Goal: Information Seeking & Learning: Check status

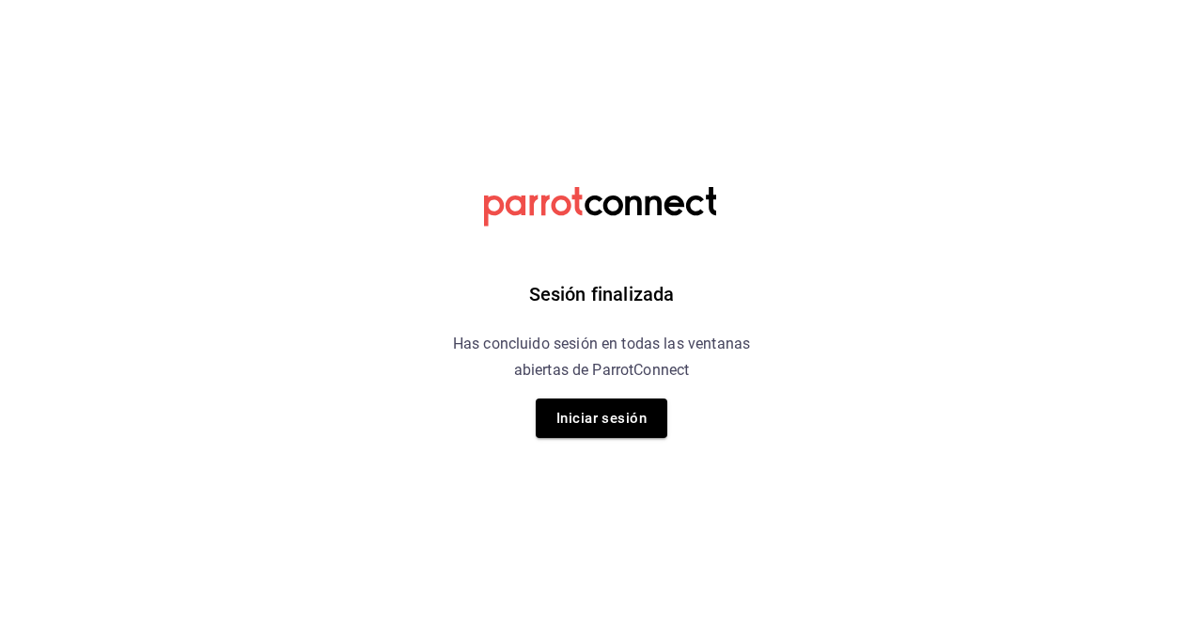
click at [840, 0] on html "Sesión finalizada Has concluido sesión en todas las ventanas abiertas de Parrot…" at bounding box center [601, 0] width 1203 height 0
click at [649, 428] on button "Iniciar sesión" at bounding box center [602, 417] width 132 height 39
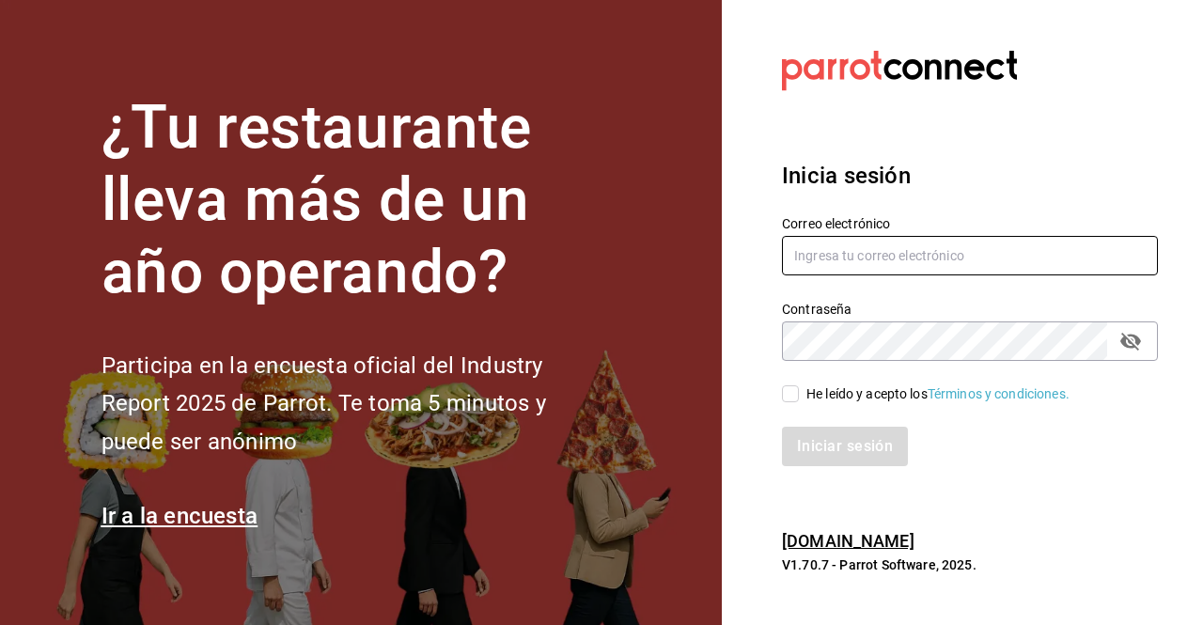
click at [915, 248] on input "text" at bounding box center [970, 255] width 376 height 39
type input "[PERSON_NAME].[PERSON_NAME]@grupo [DOMAIN_NAME]"
click at [808, 398] on div "He leído y acepto los Términos y condiciones." at bounding box center [937, 394] width 263 height 20
click at [799, 398] on input "He leído y acepto los Términos y condiciones." at bounding box center [790, 393] width 17 height 17
checkbox input "true"
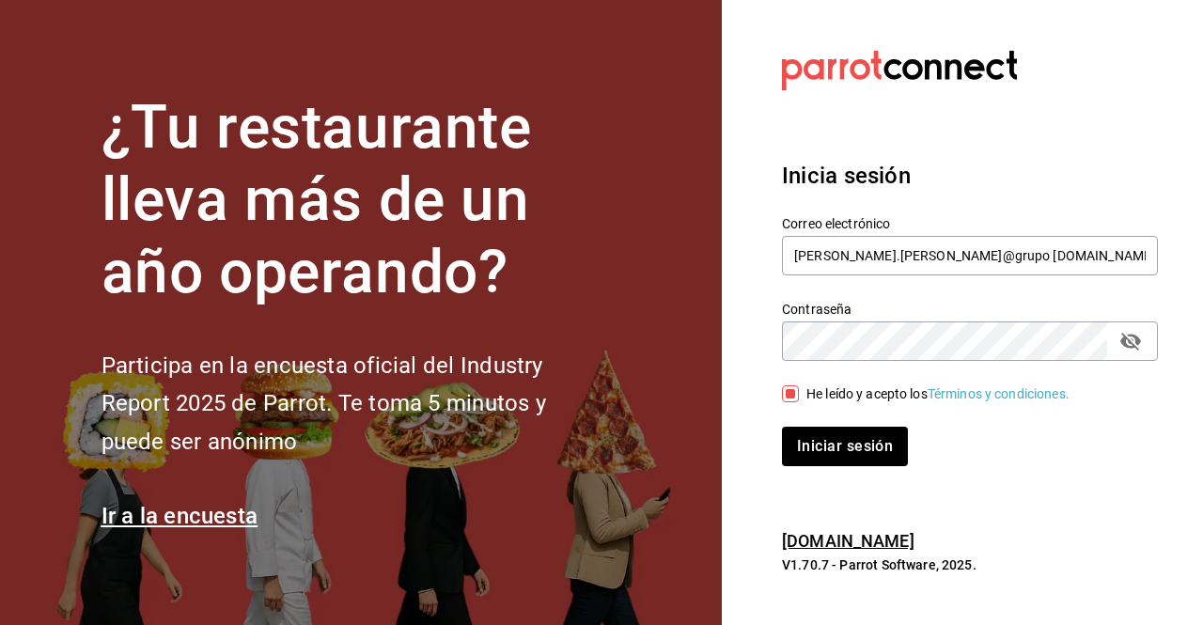
click at [1139, 352] on icon "passwordField" at bounding box center [1130, 341] width 23 height 23
click at [838, 435] on button "Iniciar sesión" at bounding box center [846, 446] width 128 height 39
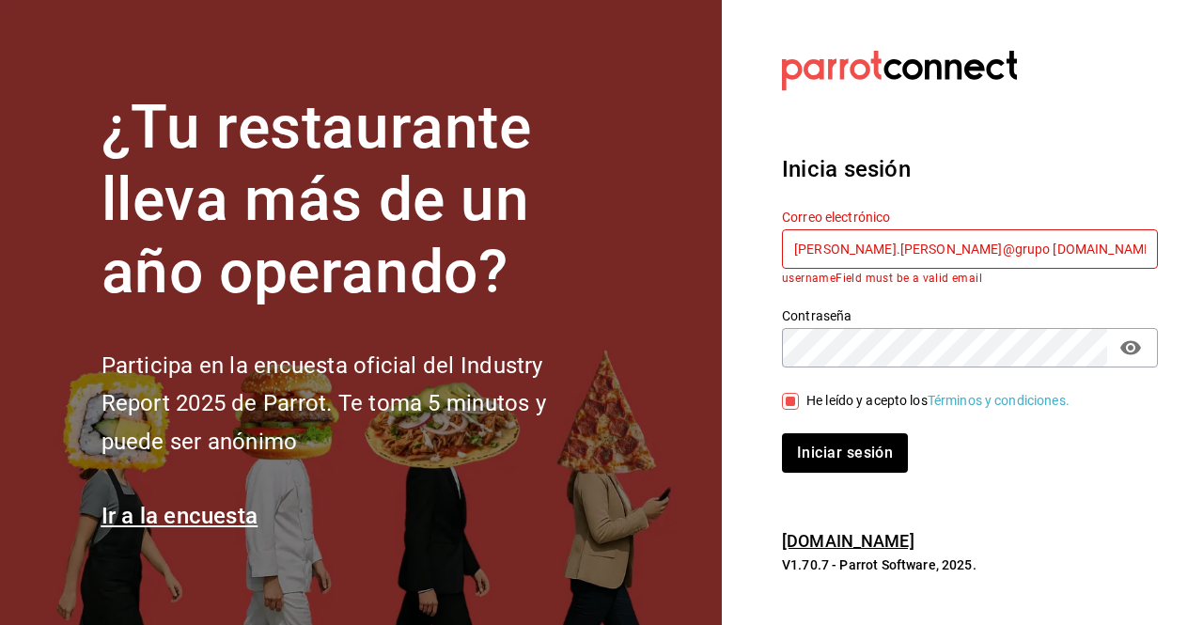
click at [924, 244] on input "[PERSON_NAME].[PERSON_NAME]@grupo [DOMAIN_NAME]" at bounding box center [970, 248] width 376 height 39
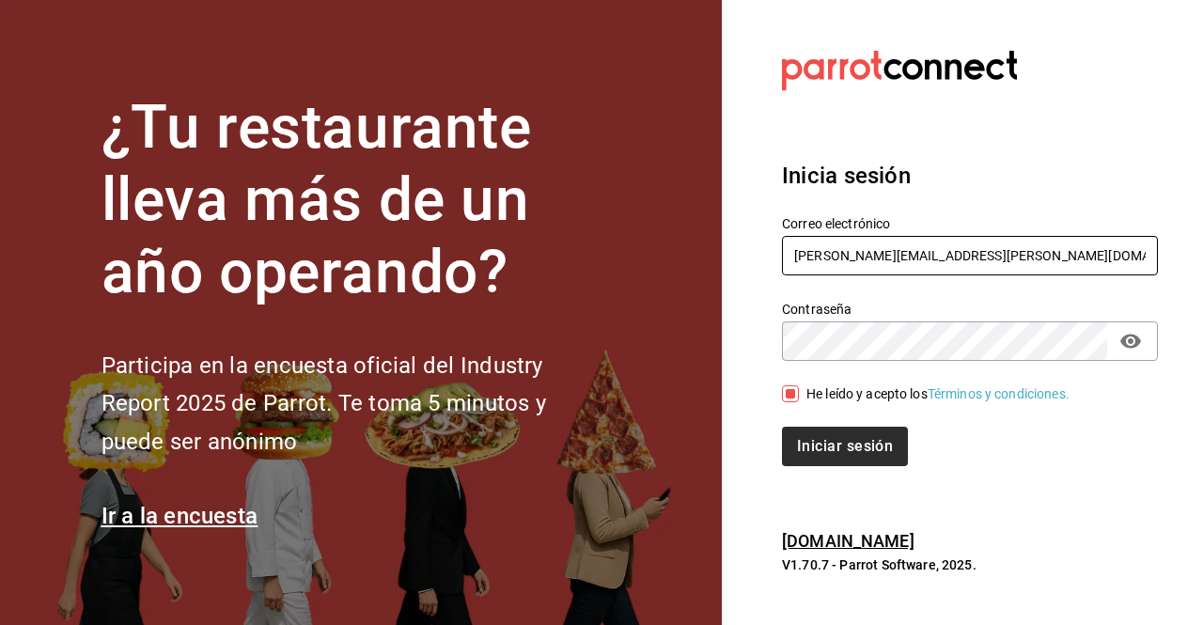
type input "[PERSON_NAME][EMAIL_ADDRESS][PERSON_NAME][DOMAIN_NAME]"
click at [855, 456] on button "Iniciar sesión" at bounding box center [846, 446] width 128 height 39
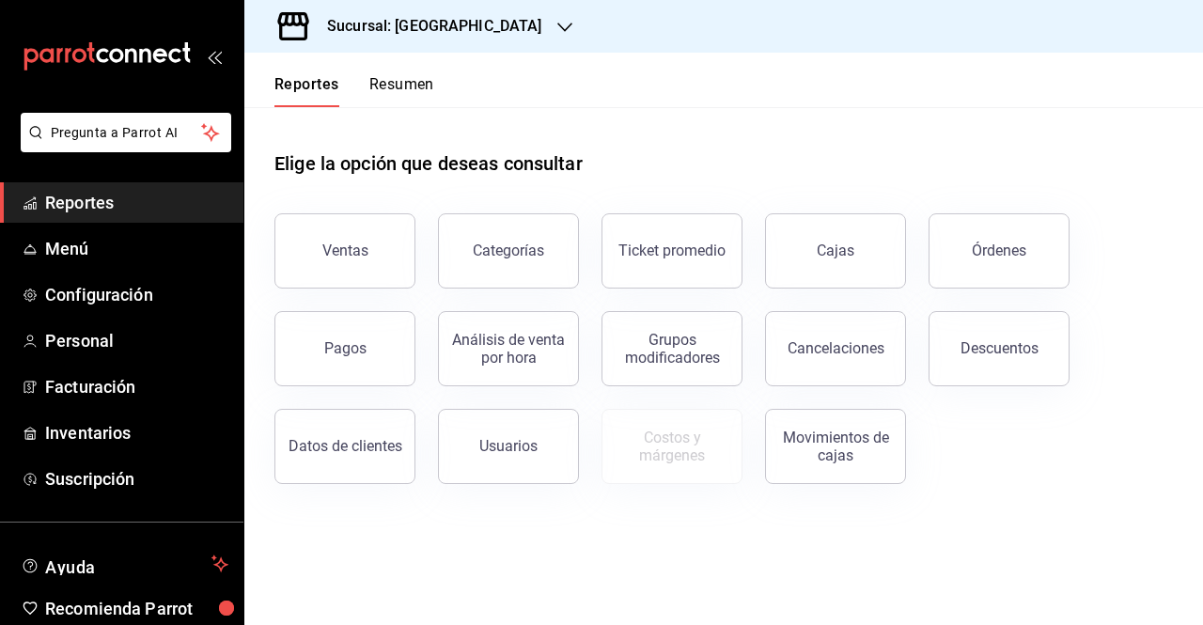
click at [543, 29] on div "Sucursal: [GEOGRAPHIC_DATA]" at bounding box center [723, 26] width 958 height 53
click at [515, 13] on div "Sucursal: [GEOGRAPHIC_DATA]" at bounding box center [419, 26] width 320 height 53
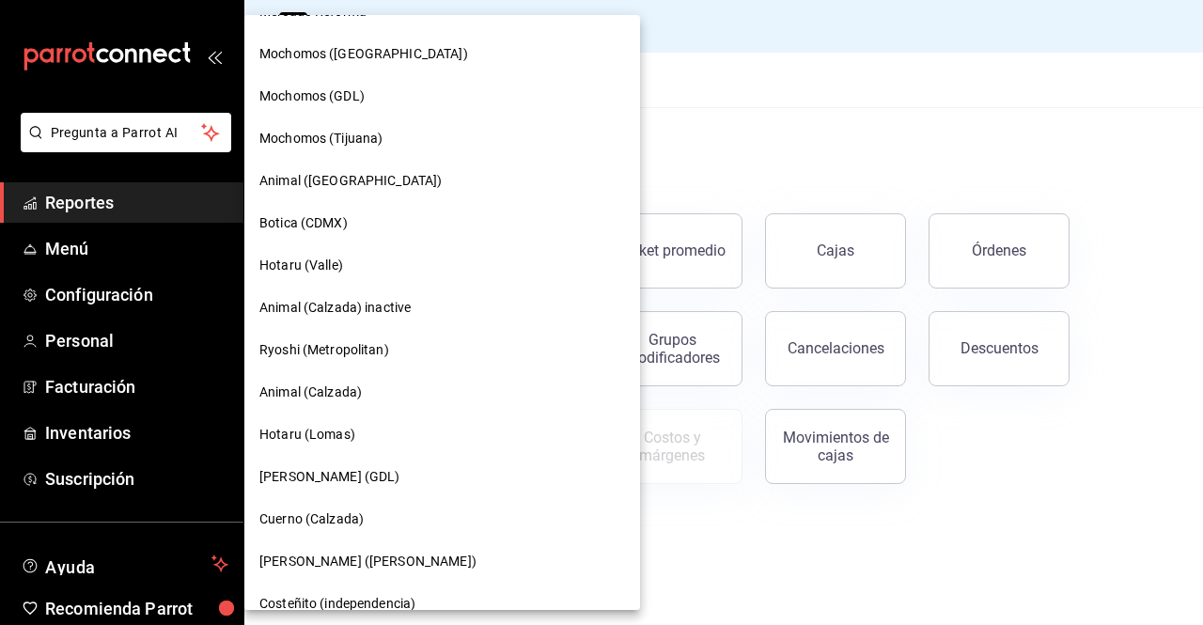
scroll to position [290, 0]
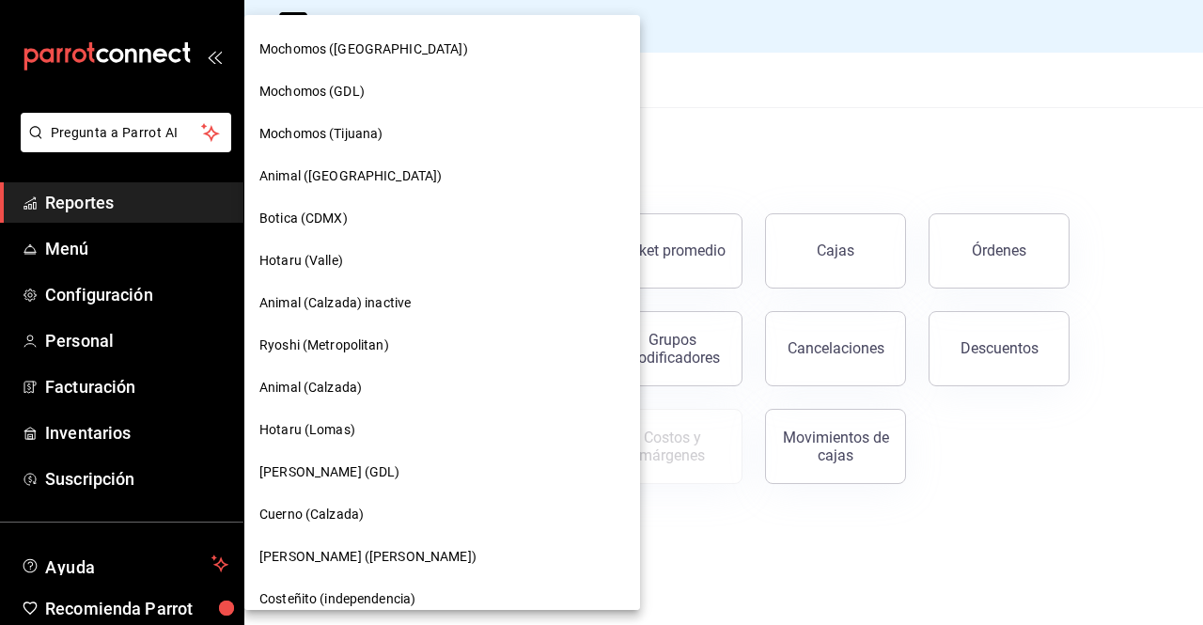
click at [344, 373] on div "Animal (Calzada)" at bounding box center [442, 387] width 396 height 42
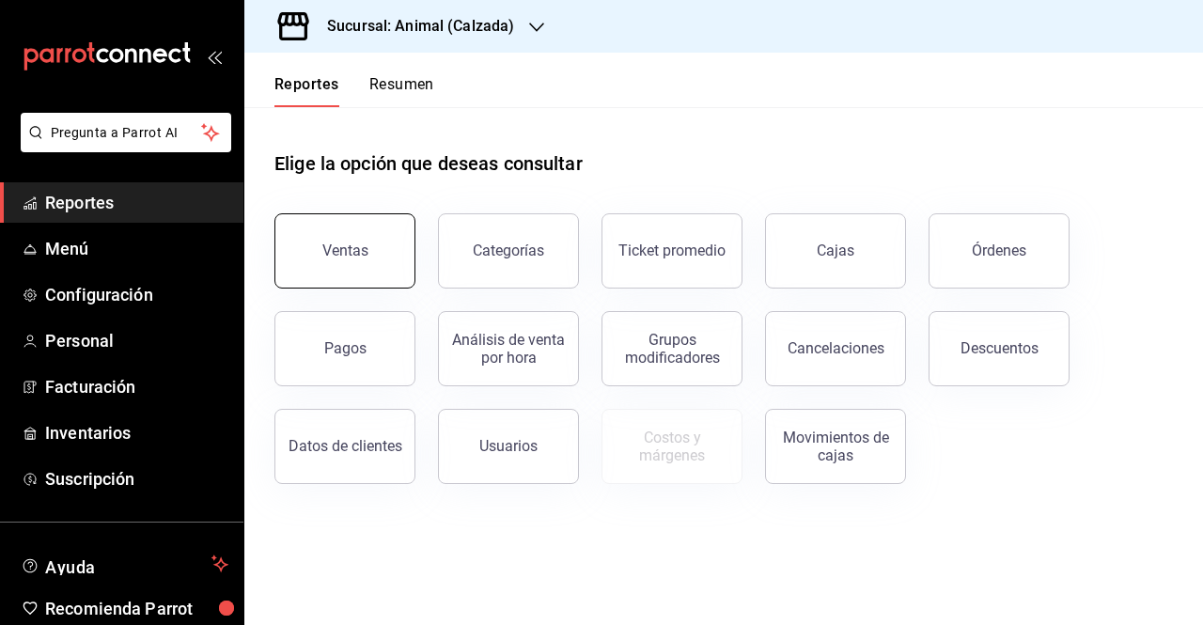
click at [333, 260] on button "Ventas" at bounding box center [344, 250] width 141 height 75
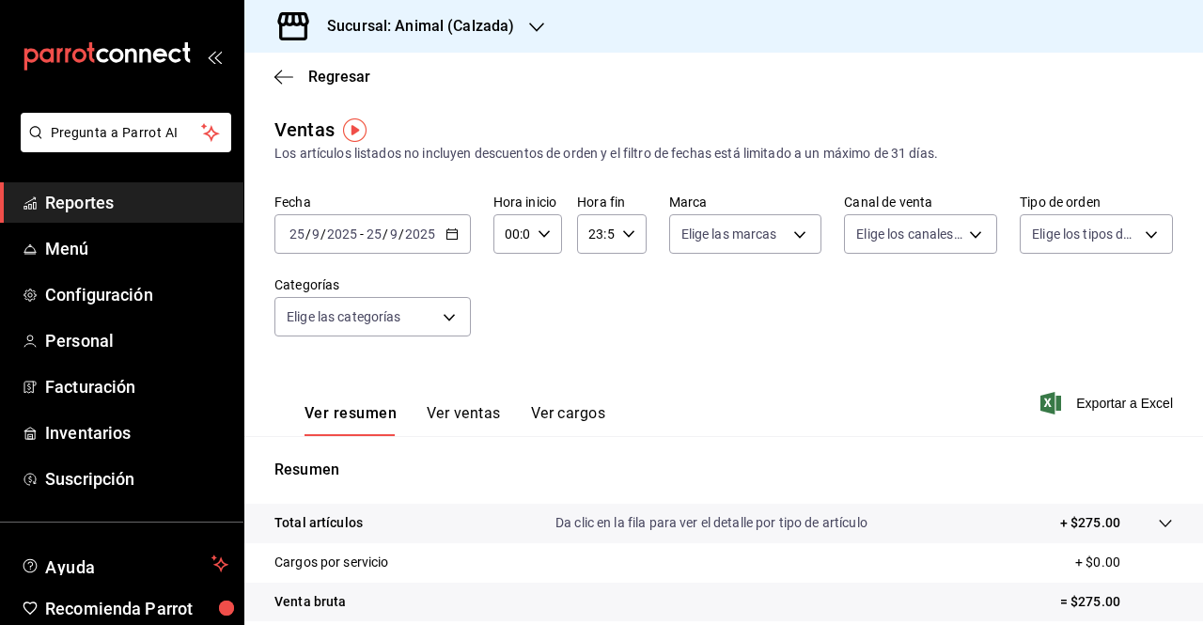
click at [447, 231] on icon "button" at bounding box center [451, 233] width 13 height 13
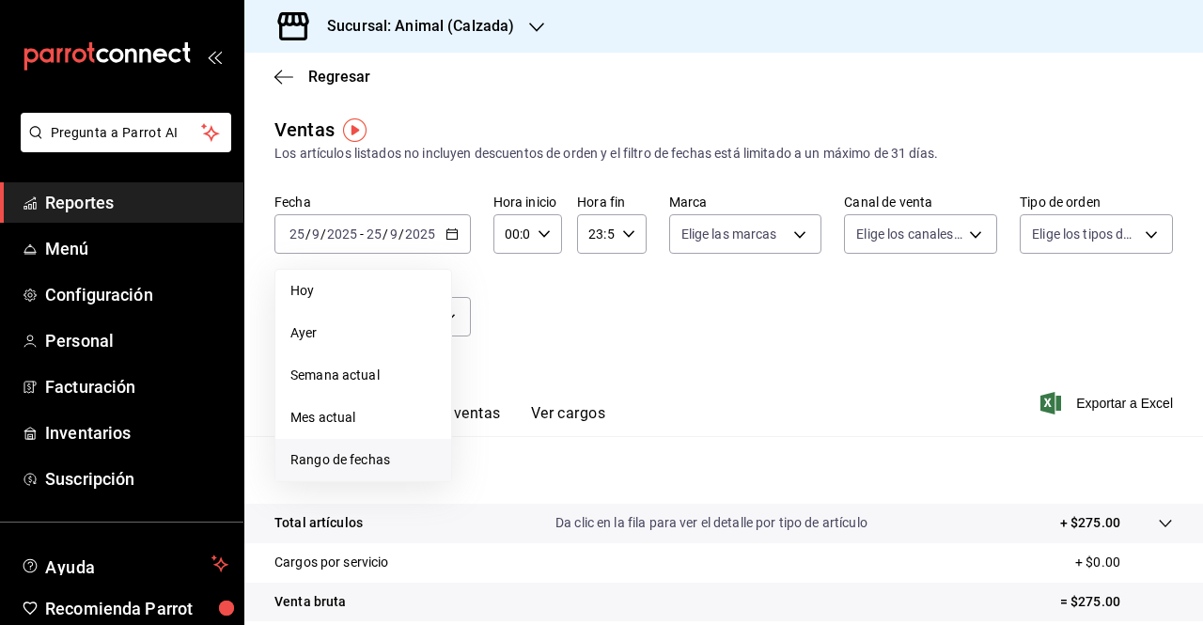
click at [400, 465] on span "Rango de fechas" at bounding box center [363, 460] width 146 height 20
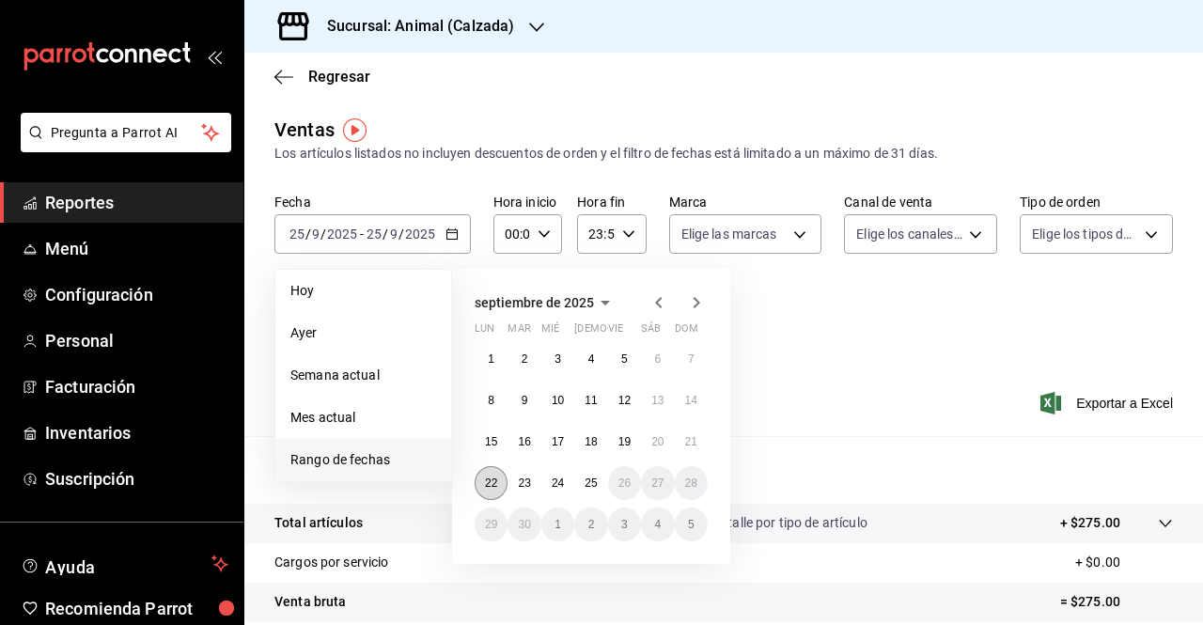
click at [492, 484] on abbr "22" at bounding box center [491, 482] width 12 height 13
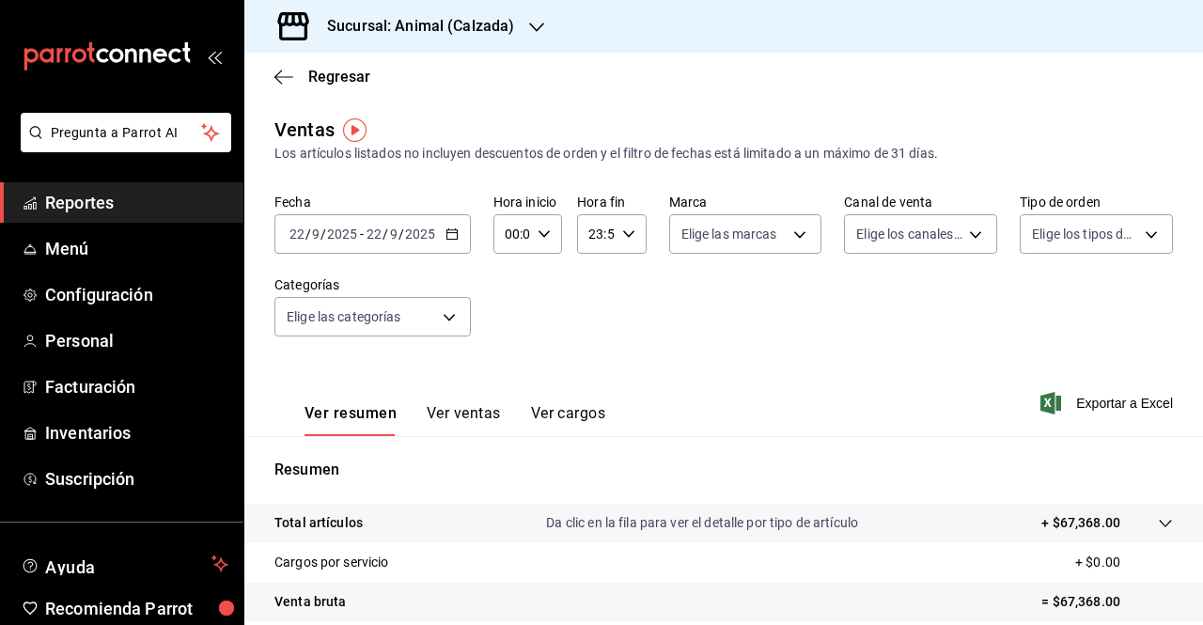
click at [449, 232] on icon "button" at bounding box center [451, 233] width 13 height 13
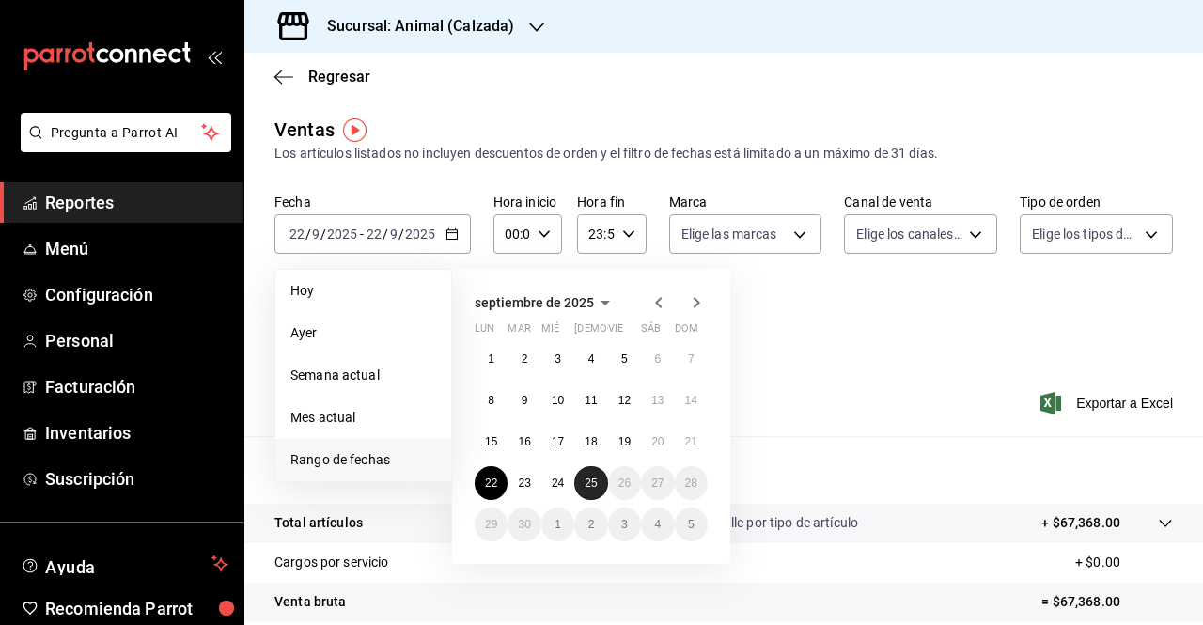
click at [595, 479] on abbr "25" at bounding box center [590, 482] width 12 height 13
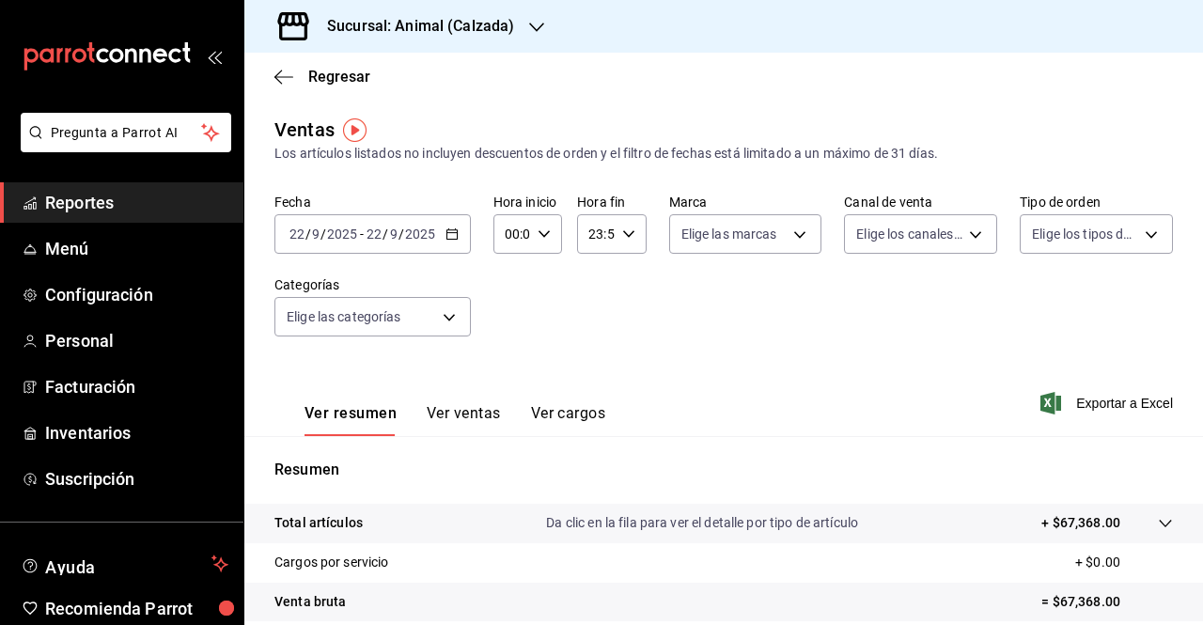
click at [804, 337] on div "Fecha [DATE] [DATE] - [DATE] [DATE] Hora inicio 00:00 Hora inicio Hora fin 23:5…" at bounding box center [723, 276] width 898 height 165
click at [443, 237] on div "[DATE] [DATE] - [DATE] [DATE]" at bounding box center [372, 233] width 196 height 39
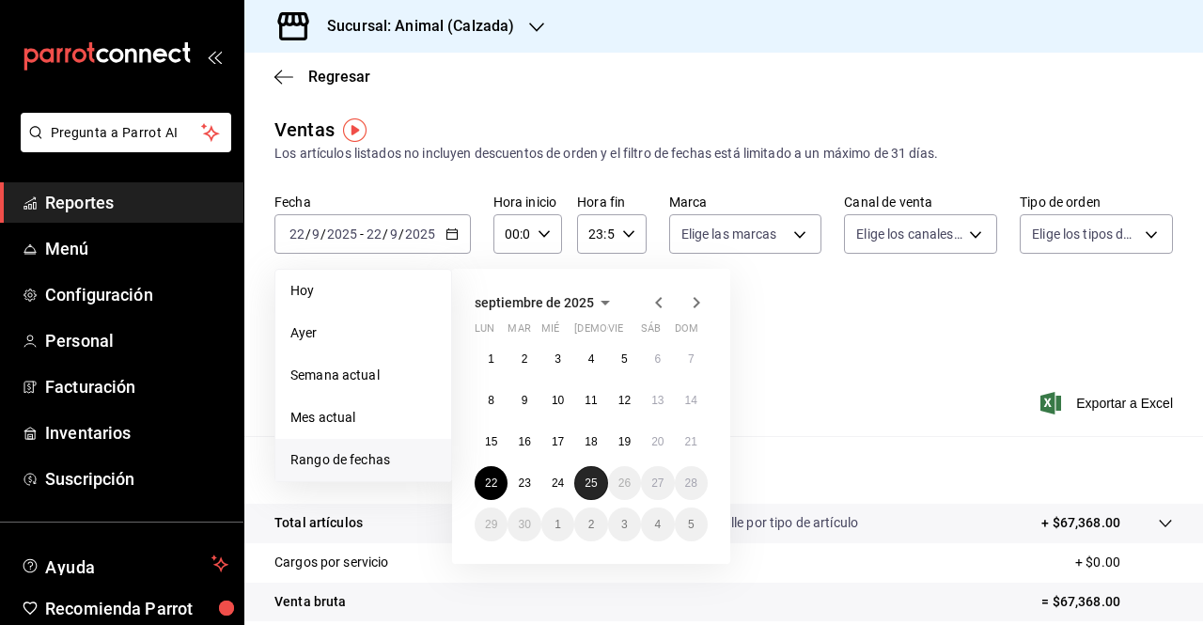
click at [597, 491] on button "25" at bounding box center [590, 483] width 33 height 34
click at [488, 474] on button "22" at bounding box center [490, 483] width 33 height 34
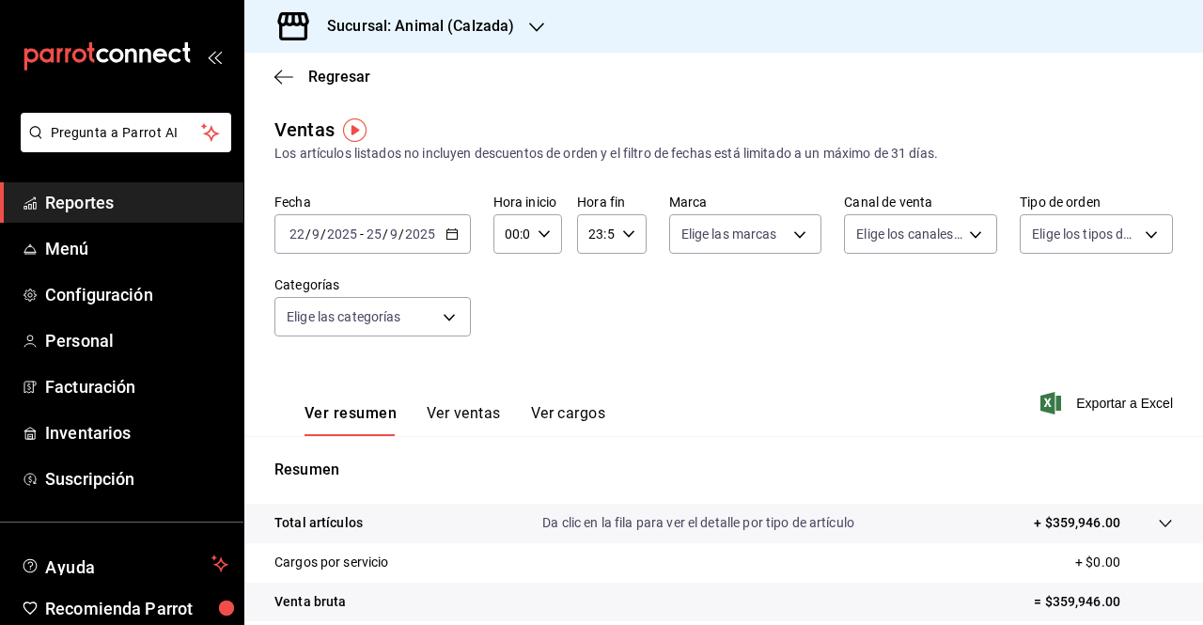
click at [541, 237] on \(Stroke\) "button" at bounding box center [543, 233] width 11 height 7
click at [543, 286] on span "00" at bounding box center [542, 281] width 4 height 15
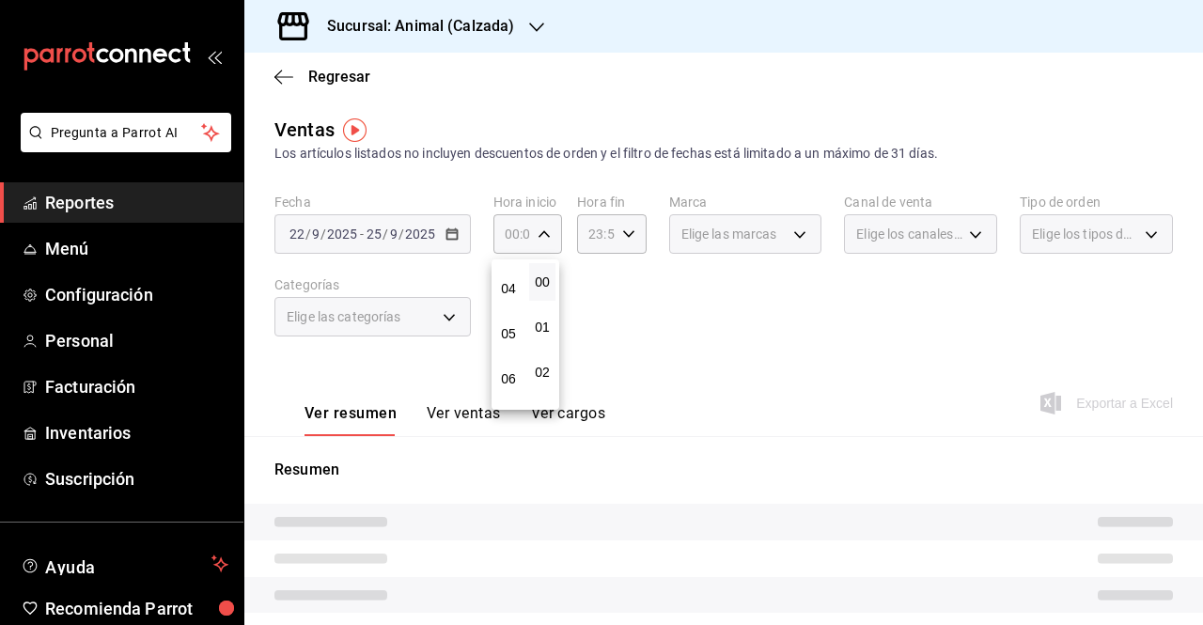
scroll to position [181, 0]
click at [520, 318] on button "05" at bounding box center [508, 326] width 26 height 38
type input "05:00"
click at [609, 232] on div at bounding box center [601, 312] width 1203 height 625
click at [595, 232] on input "23:59" at bounding box center [595, 234] width 37 height 38
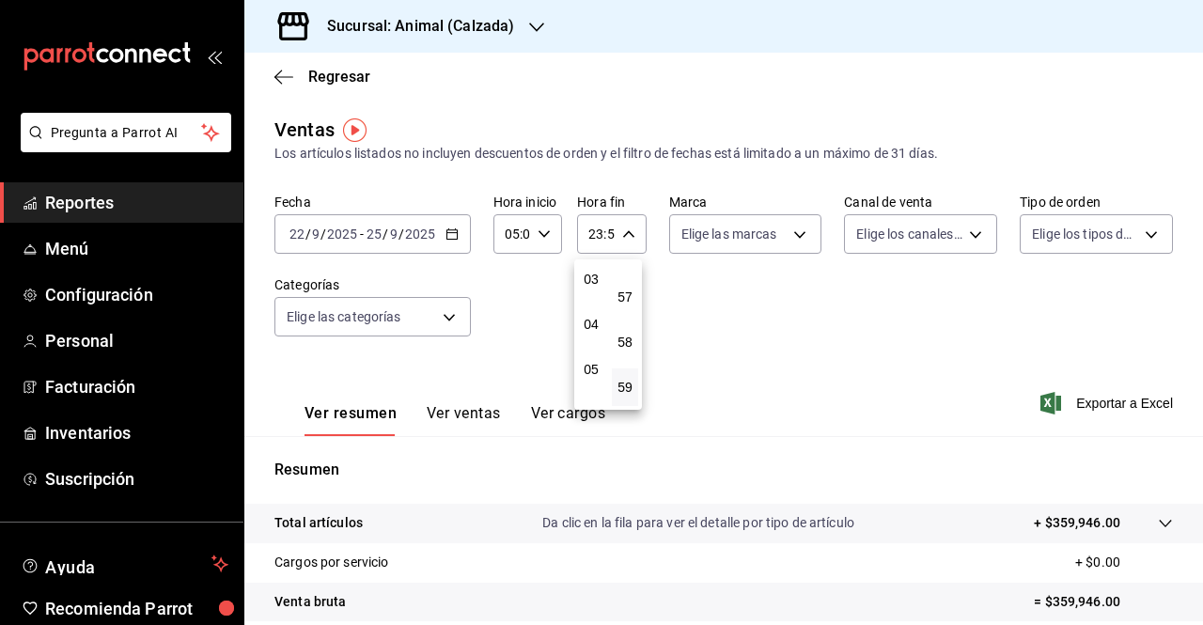
scroll to position [142, 0]
click at [589, 358] on span "05" at bounding box center [591, 365] width 4 height 15
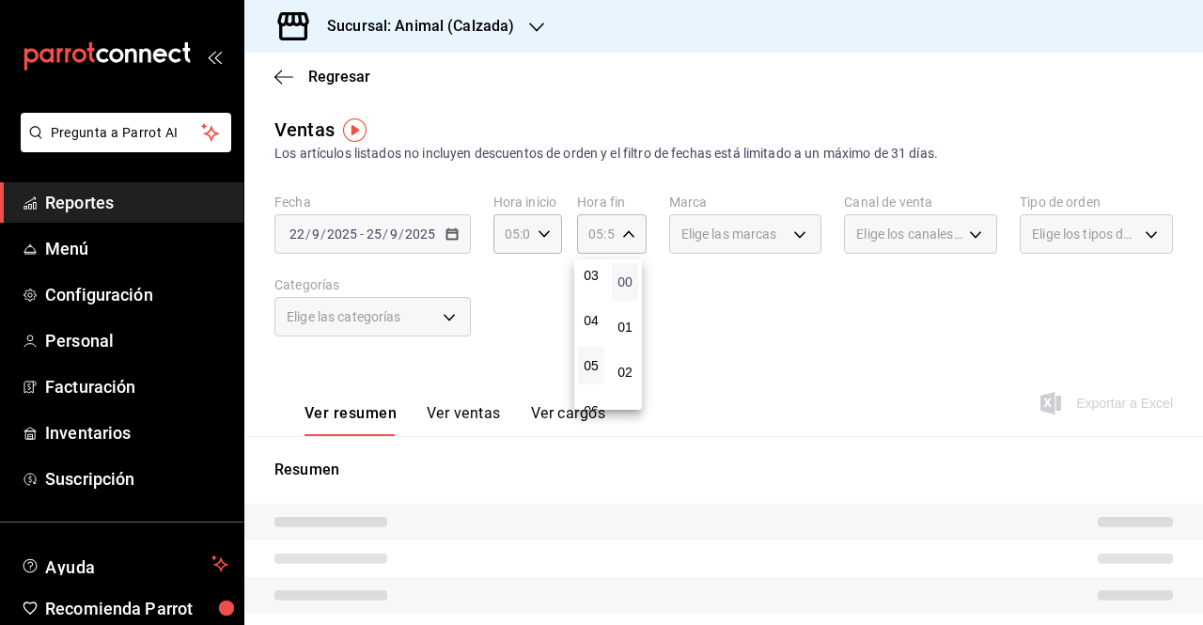
click at [627, 277] on span "00" at bounding box center [625, 281] width 4 height 15
type input "05:00"
click at [778, 367] on div at bounding box center [601, 312] width 1203 height 625
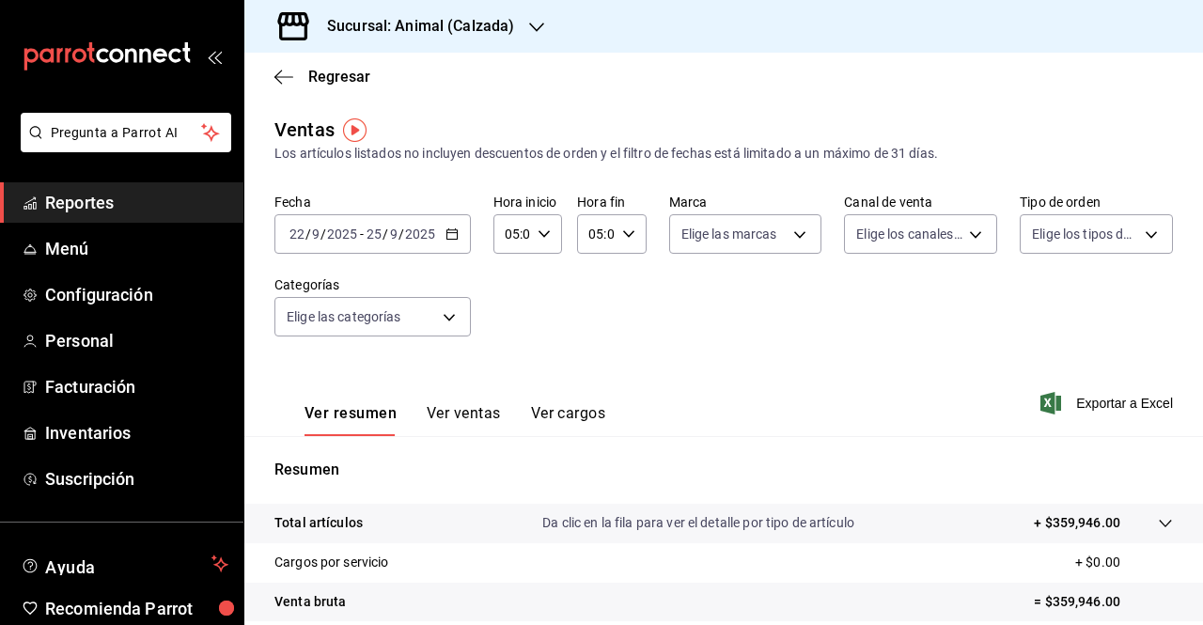
click at [464, 410] on button "Ver ventas" at bounding box center [464, 420] width 74 height 32
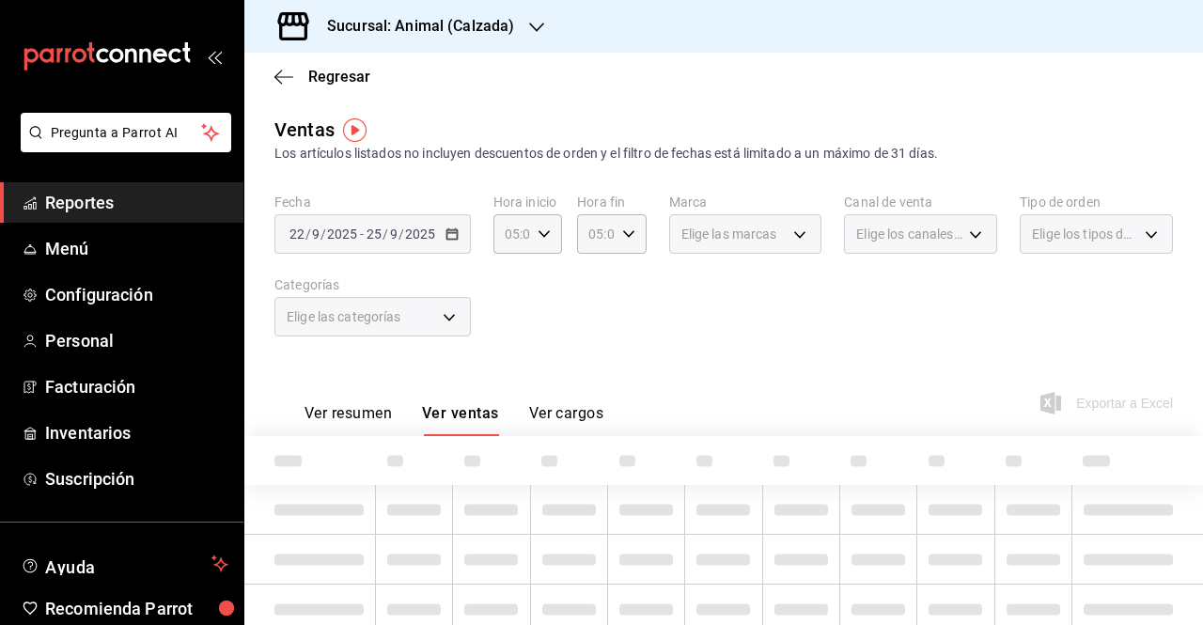
click at [362, 411] on button "Ver resumen" at bounding box center [347, 420] width 87 height 32
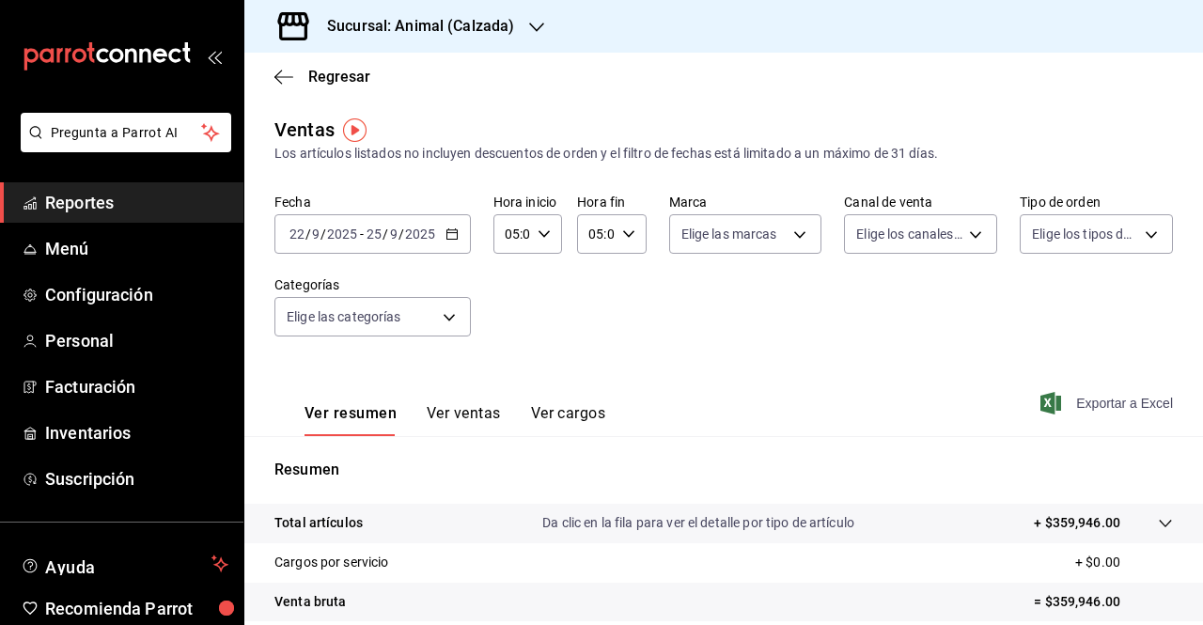
click at [1044, 411] on icon "button" at bounding box center [1050, 403] width 21 height 23
click at [1183, 350] on div "Ventas Los artículos listados no incluyen descuentos de orden y el filtro de fe…" at bounding box center [723, 493] width 958 height 754
click at [1188, 345] on div "Regresar Ventas Los artículos listados no incluyen descuentos de orden y el fil…" at bounding box center [723, 339] width 958 height 572
